Goal: Check status: Check status

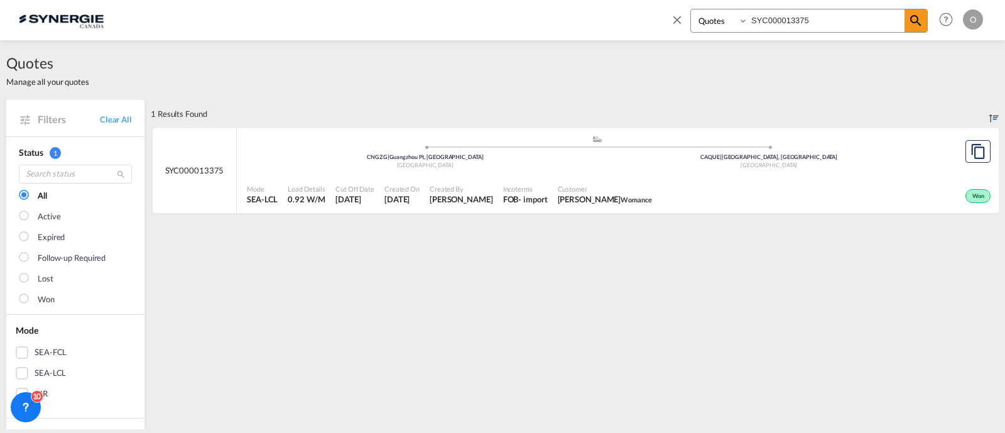
select select "Quotes"
click at [768, 21] on input "SYC000013375" at bounding box center [826, 20] width 156 height 22
paste input "4298"
type input "SYC000014298"
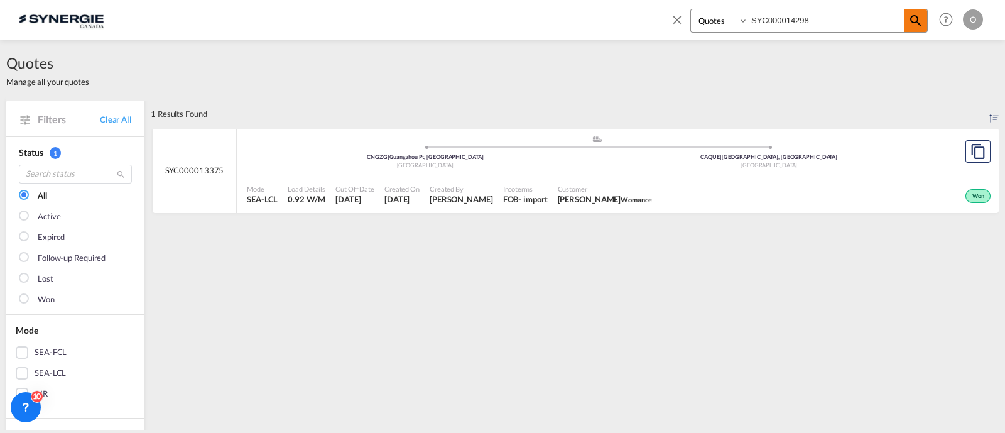
click at [914, 21] on md-icon "icon-magnify" at bounding box center [916, 20] width 15 height 15
click at [565, 184] on span "Customer" at bounding box center [603, 188] width 90 height 9
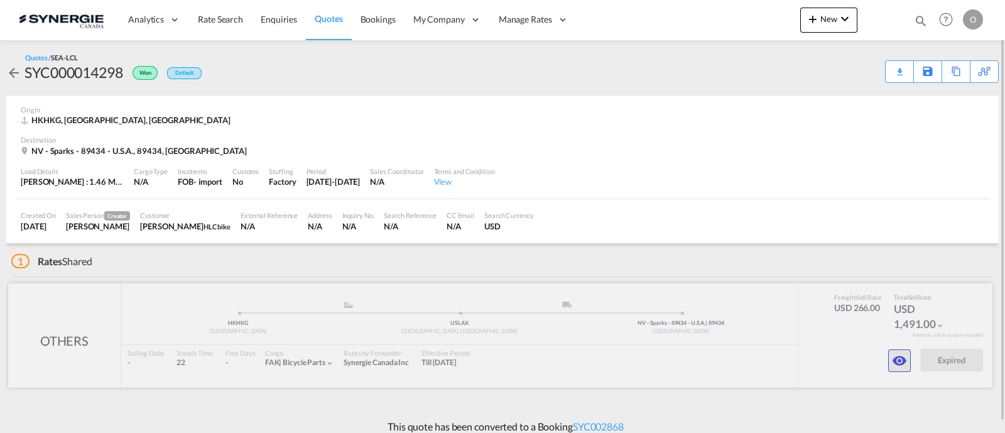
click at [897, 366] on md-icon "icon-eye" at bounding box center [899, 360] width 15 height 15
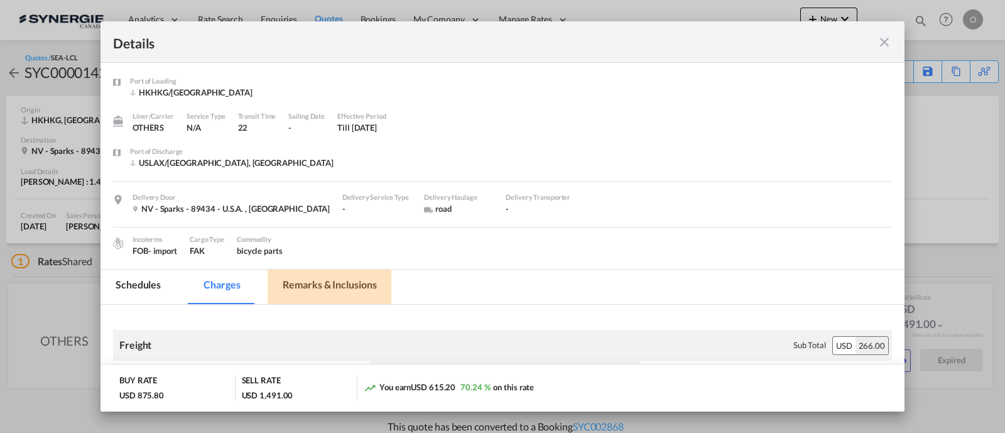
click at [332, 281] on md-tab-item "Remarks & Inclusions" at bounding box center [330, 287] width 124 height 35
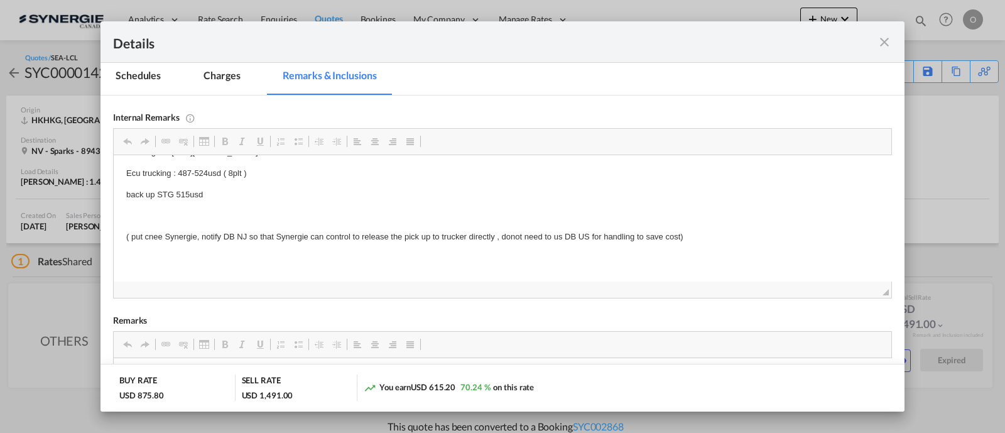
scroll to position [13, 0]
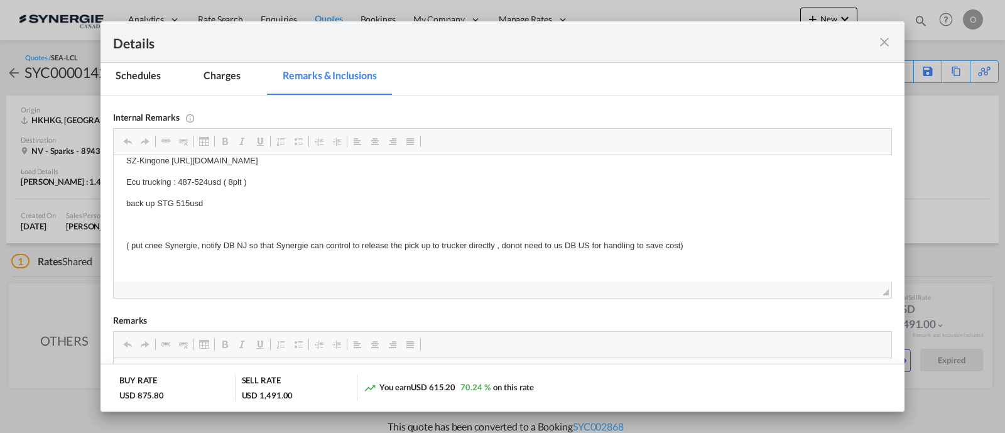
click at [877, 40] on md-icon "icon-close fg-AAA8AD m-0 cursor" at bounding box center [884, 42] width 15 height 15
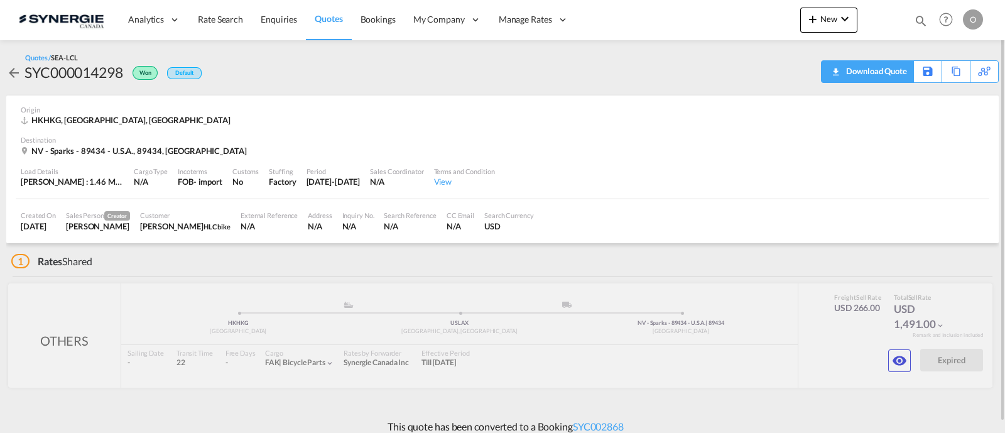
click at [899, 71] on div "Download Quote" at bounding box center [875, 71] width 64 height 20
